Goal: Find specific page/section: Find specific page/section

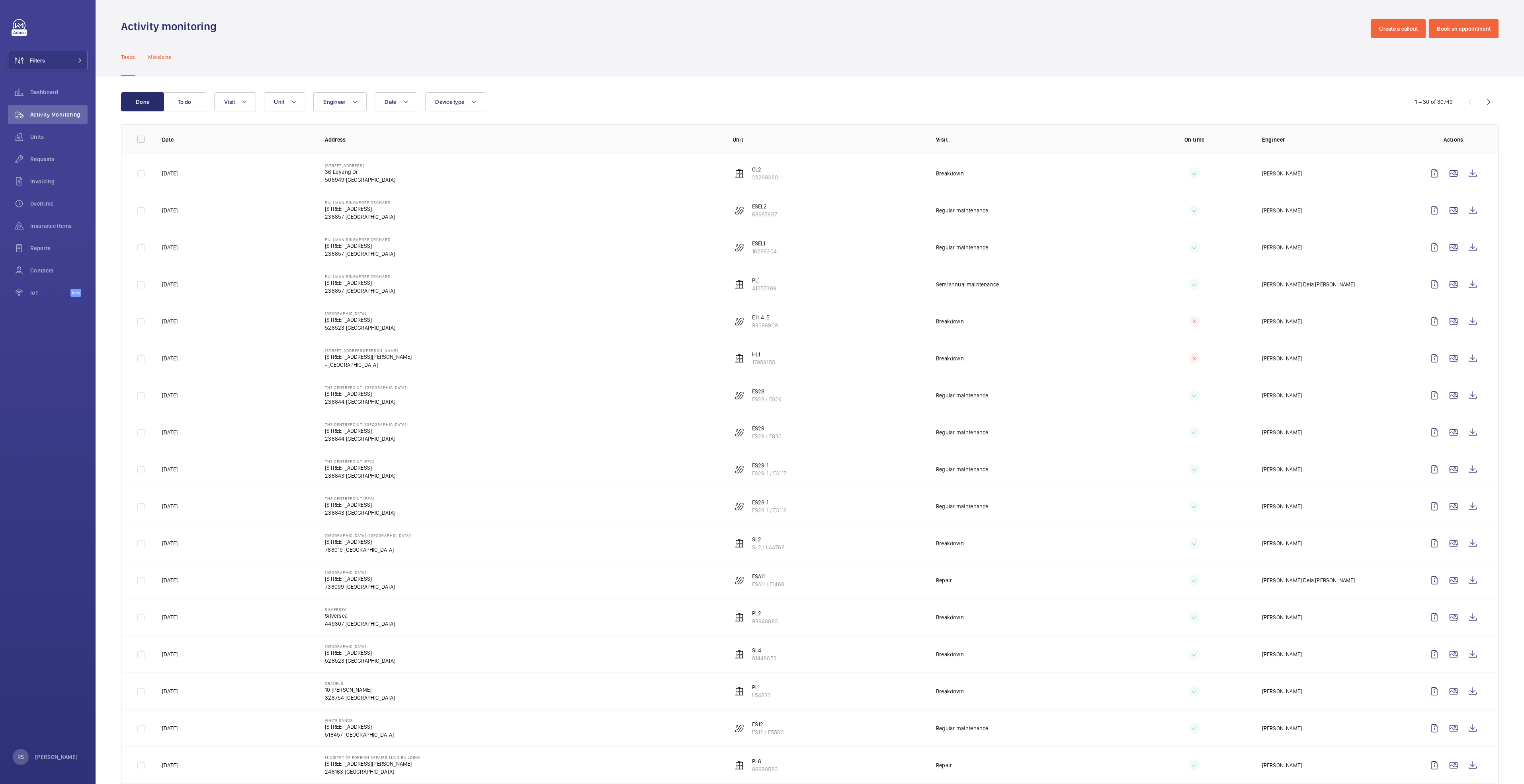
click at [157, 61] on p "Missions" at bounding box center [160, 57] width 24 height 8
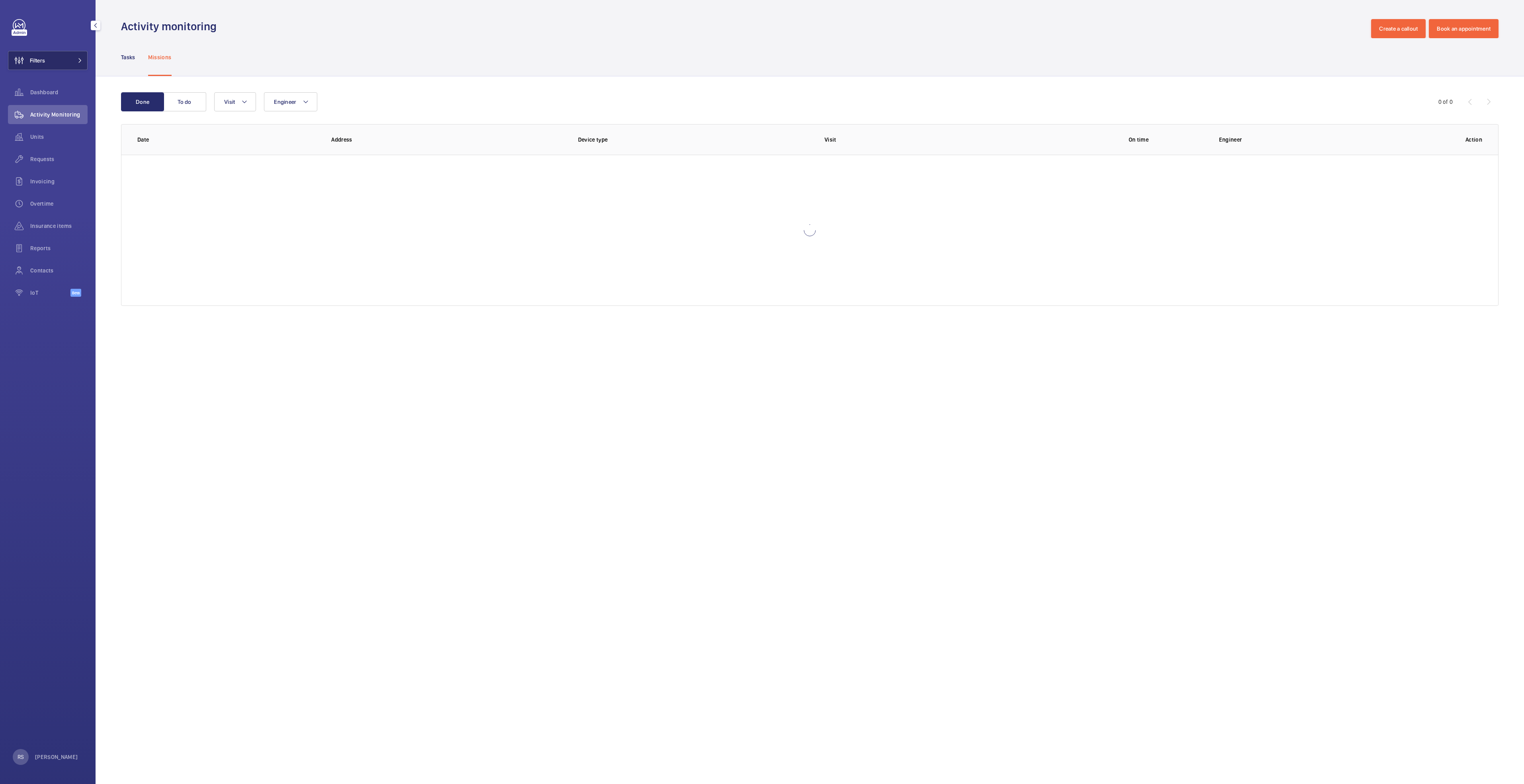
click at [59, 58] on button "Filters" at bounding box center [47, 60] width 80 height 19
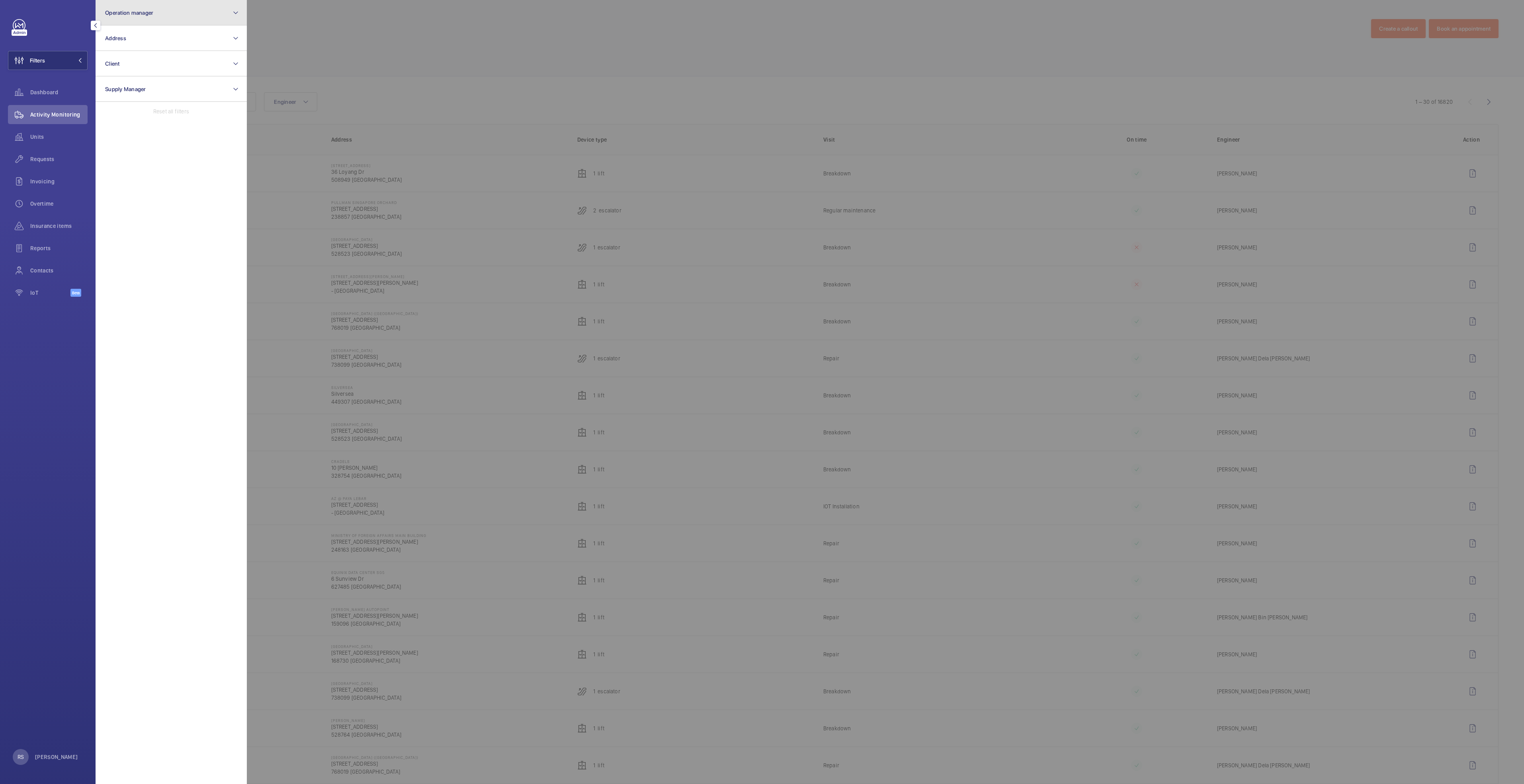
click at [163, 18] on button "Operation manager" at bounding box center [172, 12] width 151 height 25
click at [159, 82] on span "[PERSON_NAME]" at bounding box center [172, 83] width 109 height 8
click at [115, 82] on input "[PERSON_NAME]" at bounding box center [107, 83] width 16 height 16
checkbox input "true"
click at [418, 48] on div at bounding box center [1009, 392] width 1524 height 784
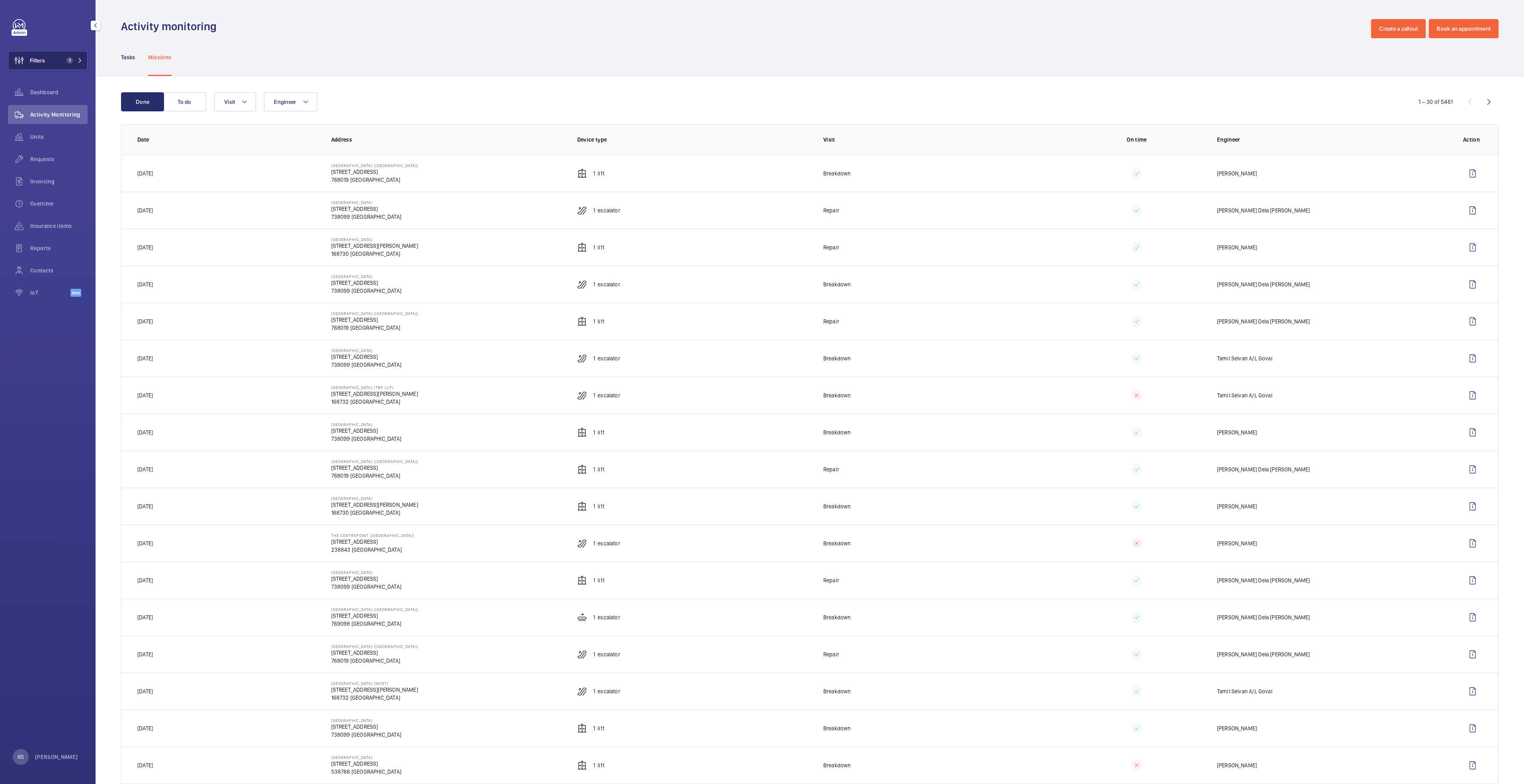
click at [80, 59] on mat-icon at bounding box center [80, 60] width 5 height 5
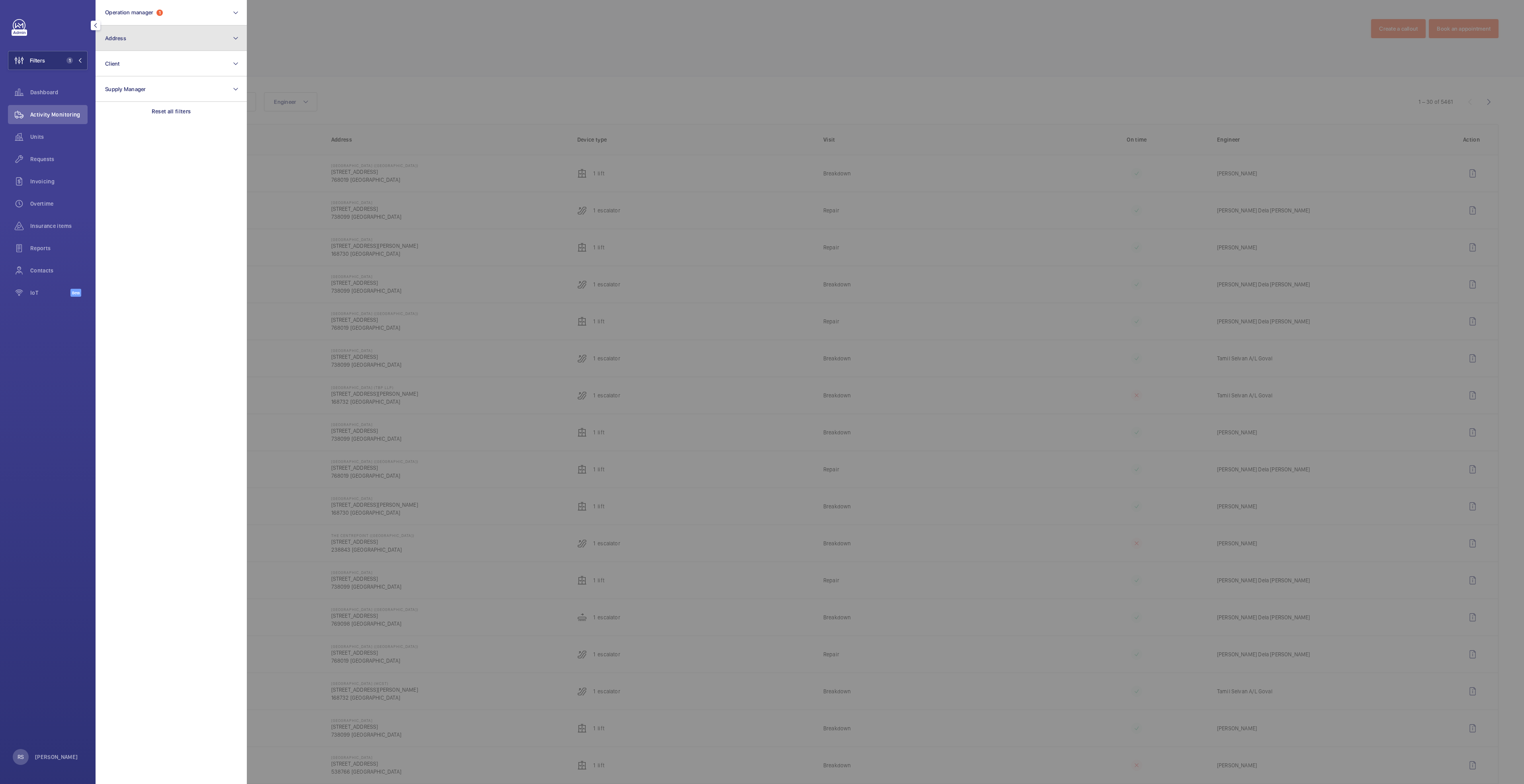
click at [191, 42] on button "Address" at bounding box center [172, 38] width 151 height 25
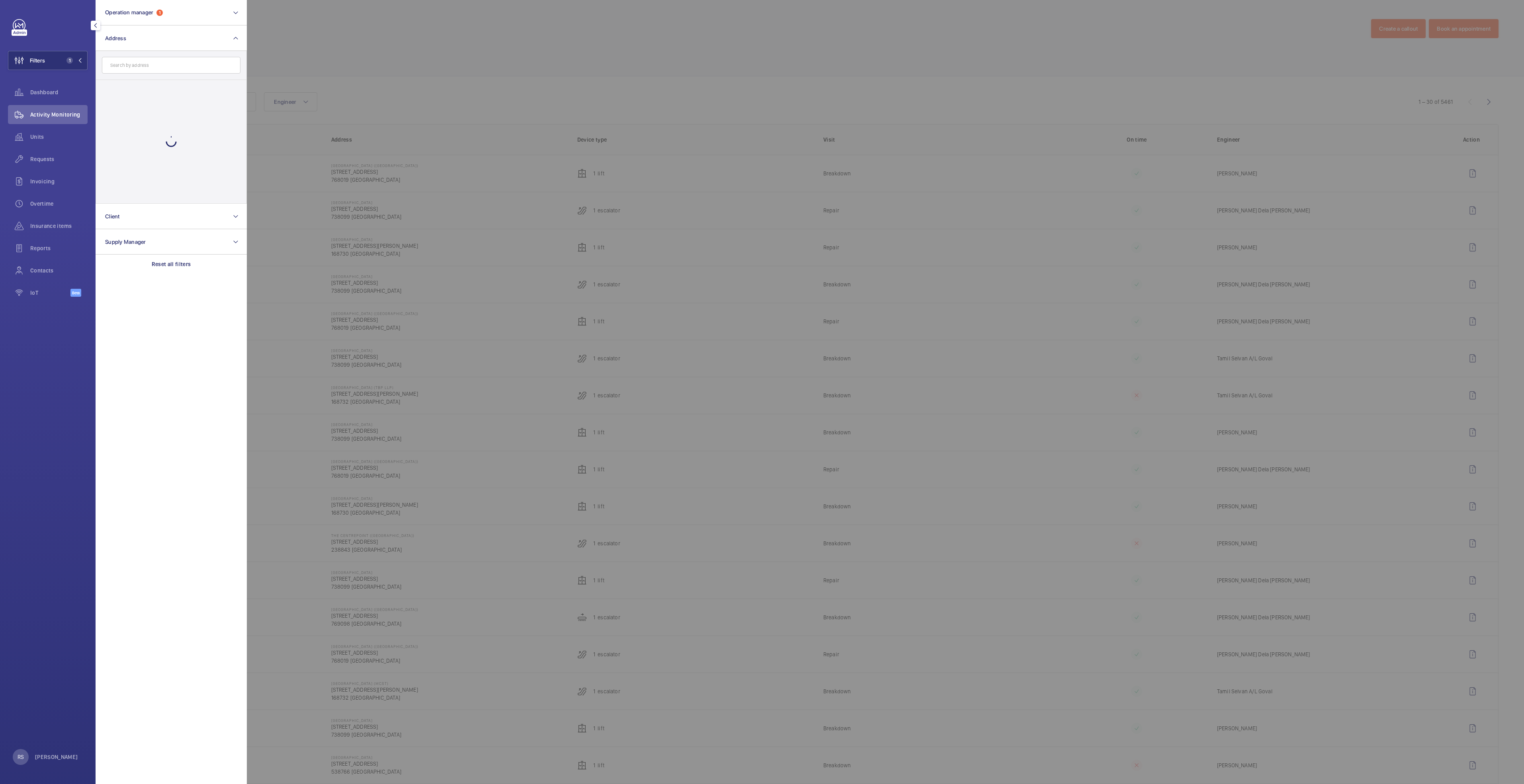
click at [151, 67] on input "text" at bounding box center [171, 65] width 138 height 17
type input "causeway"
click at [464, 30] on div at bounding box center [1009, 392] width 1524 height 784
